Goal: Task Accomplishment & Management: Manage account settings

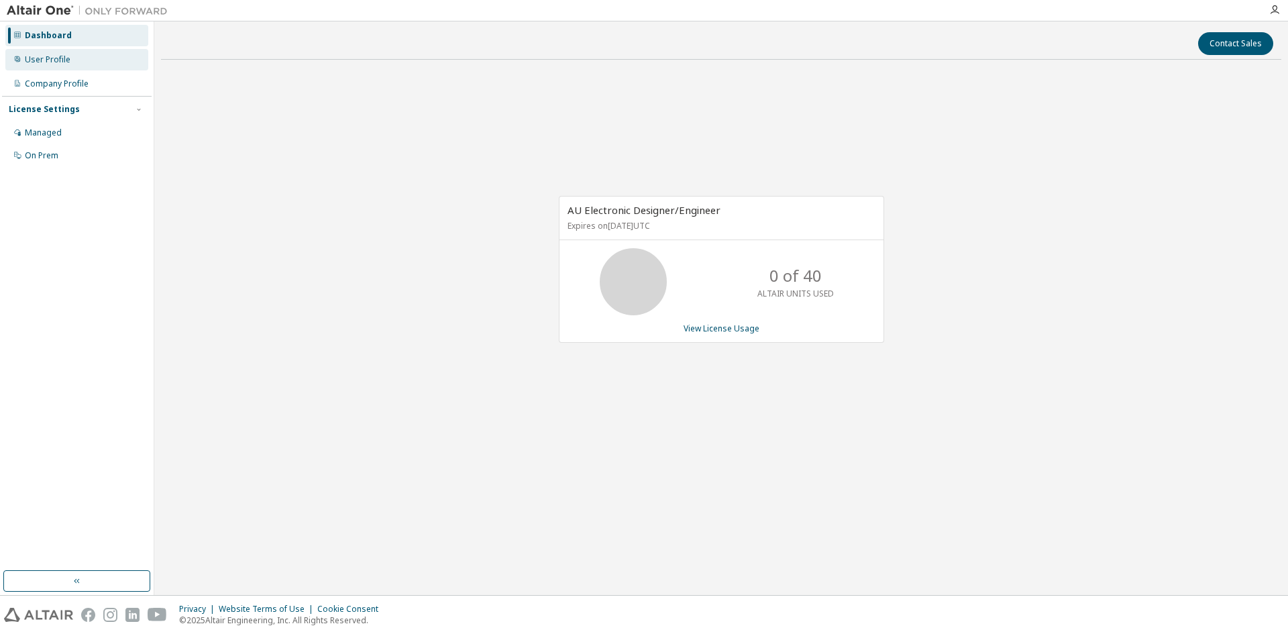
click at [46, 60] on div "User Profile" at bounding box center [48, 59] width 46 height 11
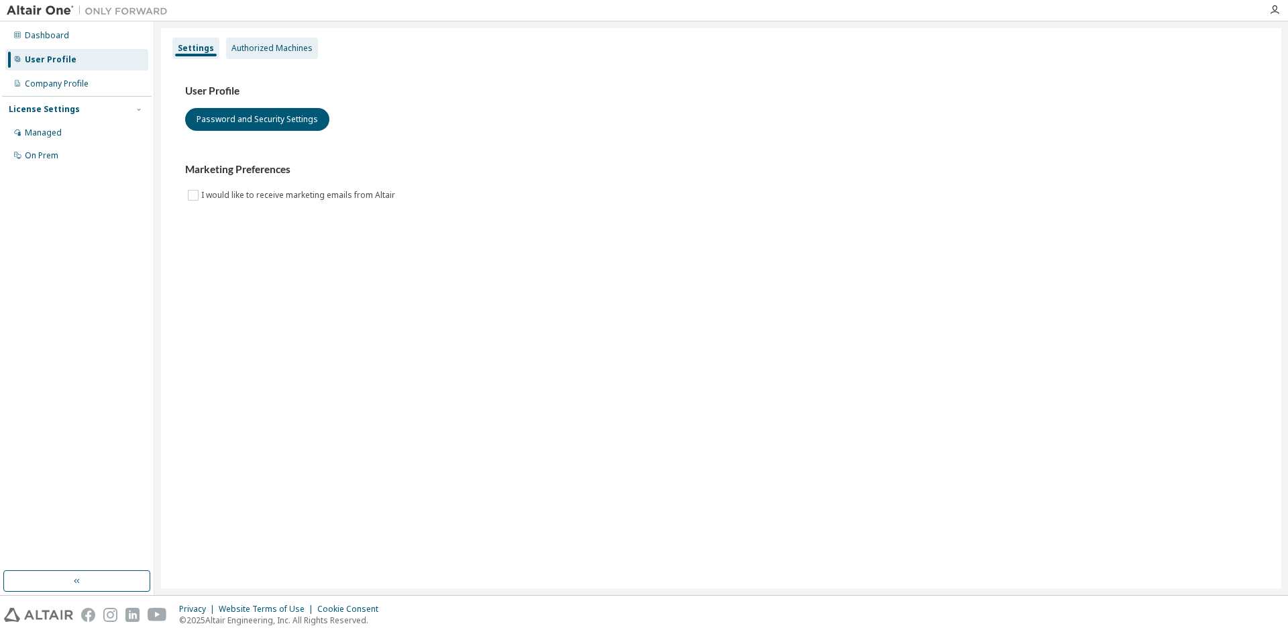
click at [281, 51] on div "Authorized Machines" at bounding box center [271, 48] width 81 height 11
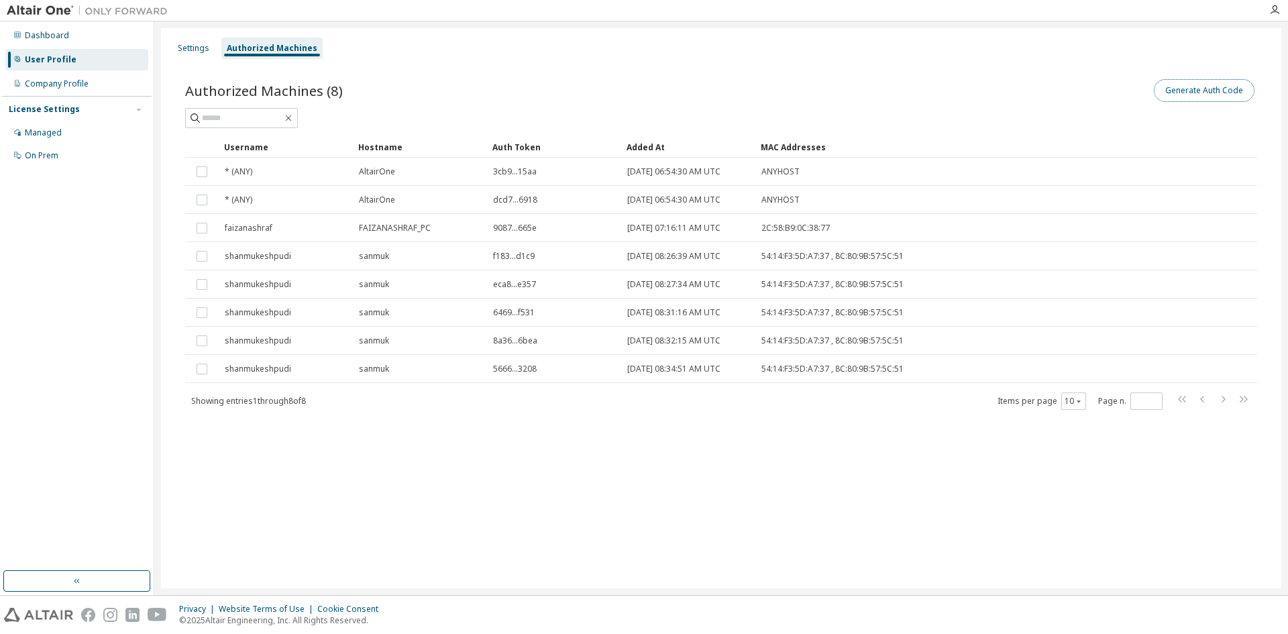
click at [1196, 95] on button "Generate Auth Code" at bounding box center [1204, 90] width 101 height 23
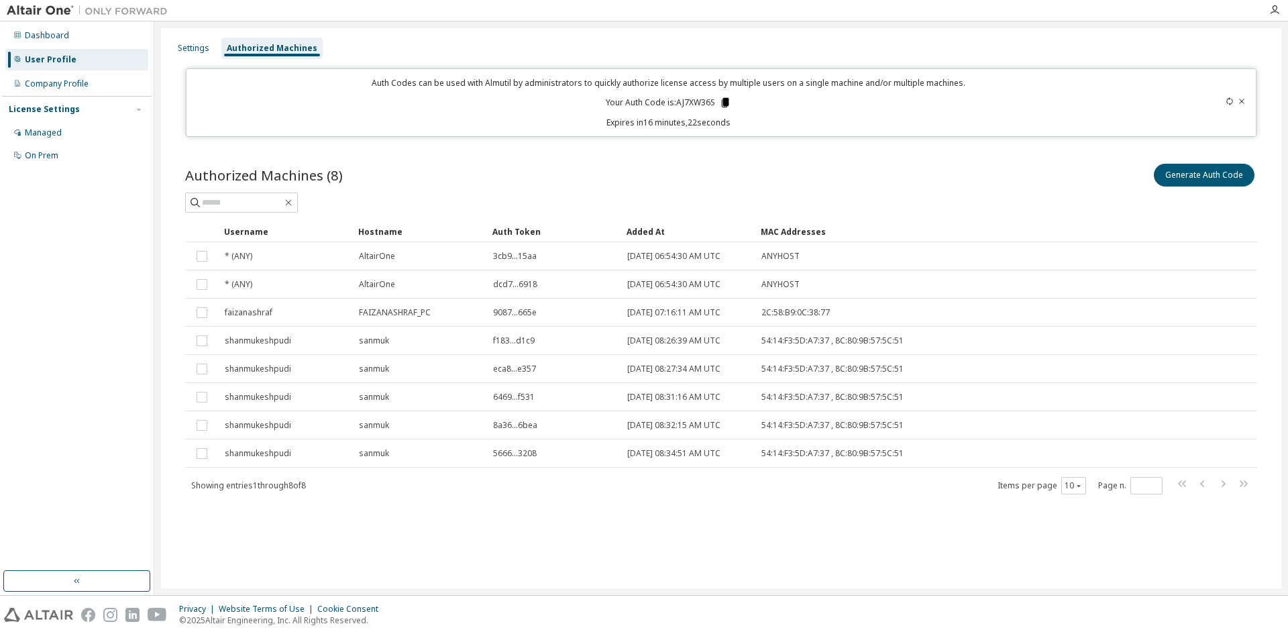
click at [725, 103] on icon at bounding box center [725, 102] width 7 height 9
